Goal: Task Accomplishment & Management: Manage account settings

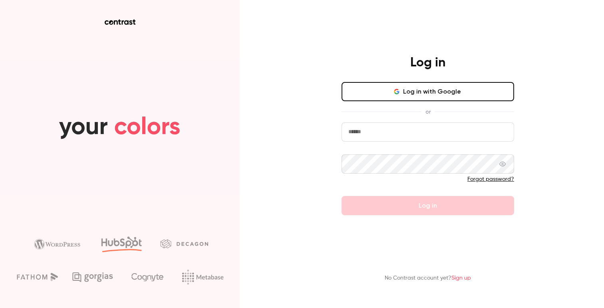
click at [376, 93] on button "Log in with Google" at bounding box center [427, 91] width 173 height 19
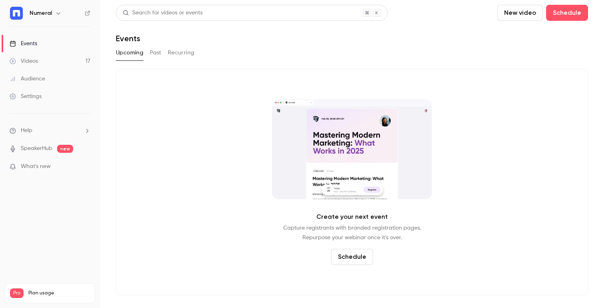
click at [38, 62] on link "Videos 17" at bounding box center [50, 61] width 100 height 18
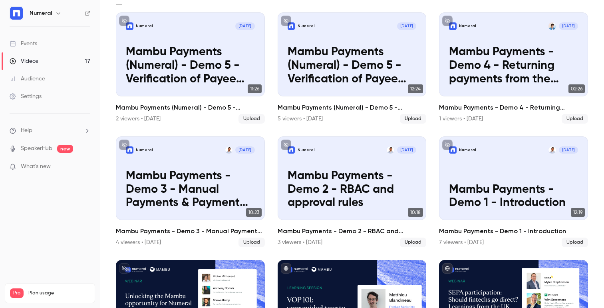
scroll to position [41, 0]
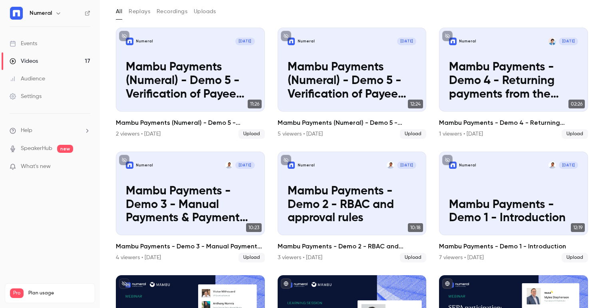
click at [58, 36] on link "Events" at bounding box center [50, 44] width 100 height 18
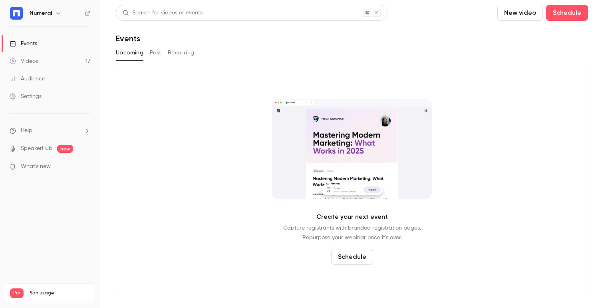
click at [53, 53] on link "Videos 17" at bounding box center [50, 61] width 100 height 18
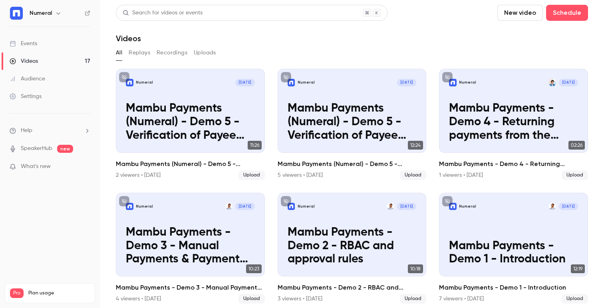
click at [24, 298] on p "Videos" at bounding box center [17, 301] width 15 height 7
click at [30, 95] on div "Settings" at bounding box center [26, 96] width 32 height 8
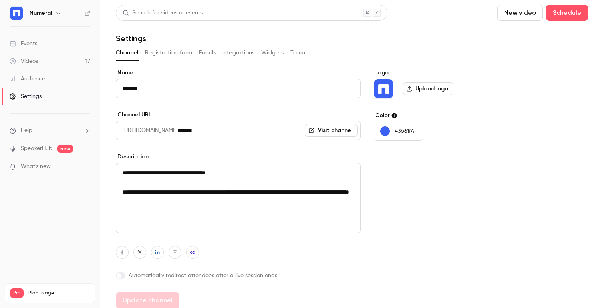
click at [56, 16] on button "button" at bounding box center [59, 13] width 10 height 10
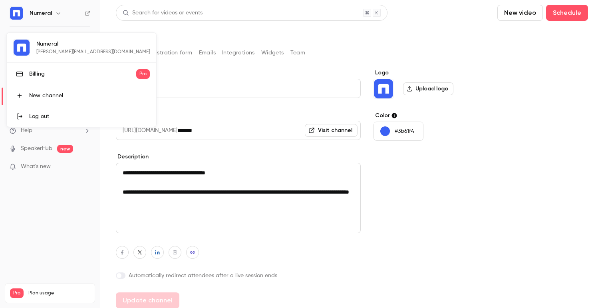
click at [47, 76] on div "Billing" at bounding box center [82, 74] width 107 height 8
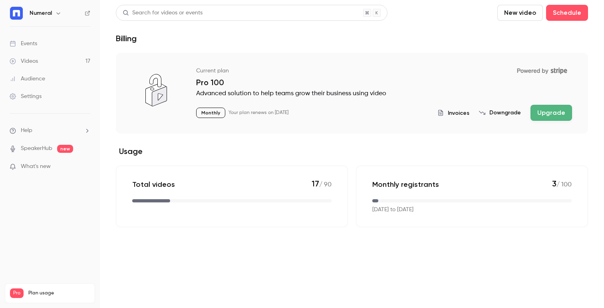
click at [459, 110] on span "Invoices" at bounding box center [459, 113] width 22 height 8
